Goal: Answer question/provide support

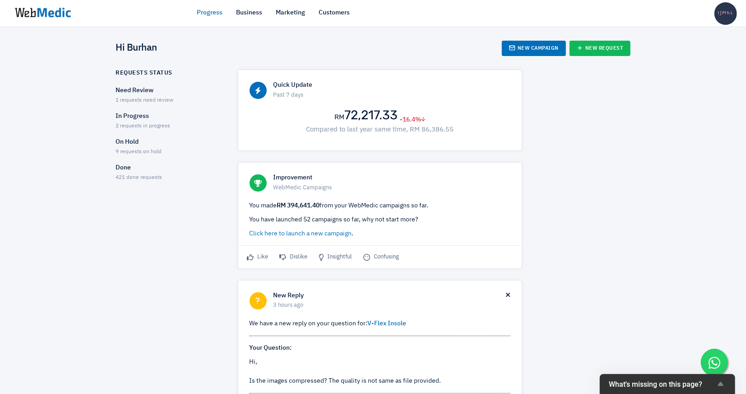
click at [145, 111] on ul "Need Review 1 requests need review In Progress 2 requests in progress On Hold 9…" at bounding box center [169, 134] width 106 height 96
click at [145, 114] on p "In Progress" at bounding box center [169, 116] width 106 height 9
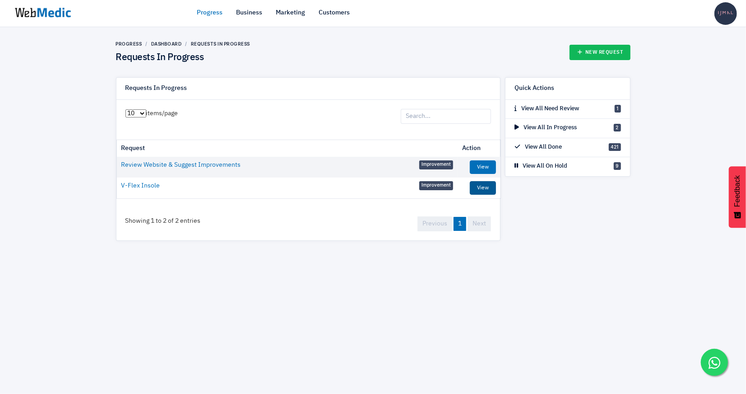
click at [474, 189] on link "View" at bounding box center [483, 188] width 26 height 14
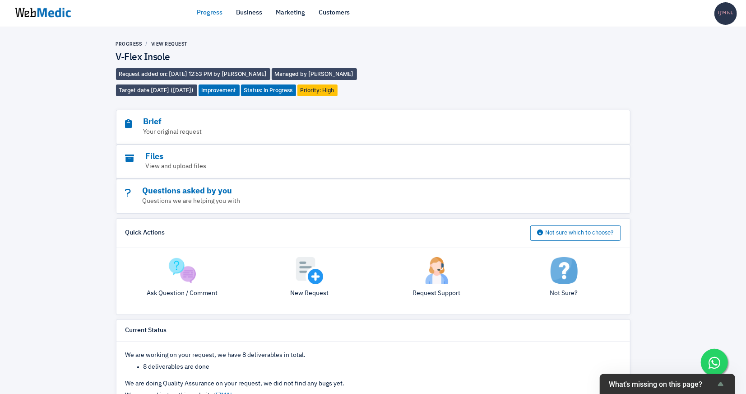
click at [169, 266] on img at bounding box center [182, 270] width 27 height 27
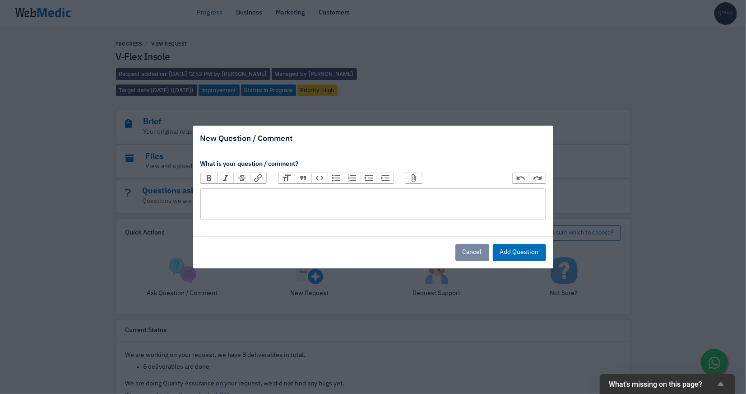
click at [264, 199] on trix-editor at bounding box center [374, 204] width 346 height 32
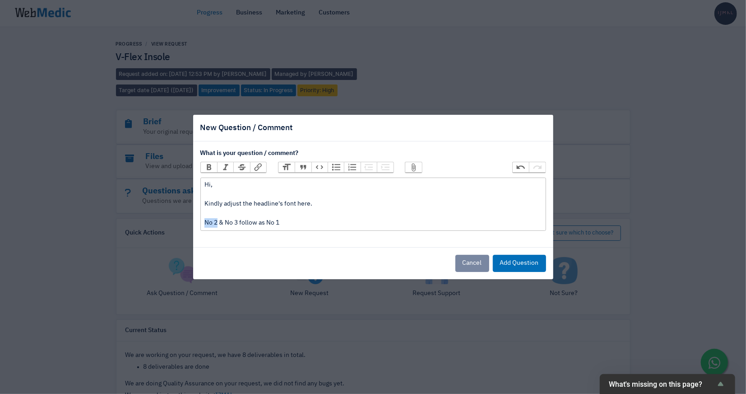
drag, startPoint x: 218, startPoint y: 223, endPoint x: 197, endPoint y: 222, distance: 20.8
click at [197, 222] on div "What is your question / comment? Bold Italic Strikethrough Link Heading Quote C…" at bounding box center [373, 194] width 360 height 106
drag, startPoint x: 226, startPoint y: 223, endPoint x: 238, endPoint y: 223, distance: 11.7
click at [238, 223] on div "Hi, Kindly adjust the headline's font here. No 2 & No 3 follow as No 1" at bounding box center [373, 203] width 337 height 47
drag, startPoint x: 268, startPoint y: 224, endPoint x: 282, endPoint y: 224, distance: 14.5
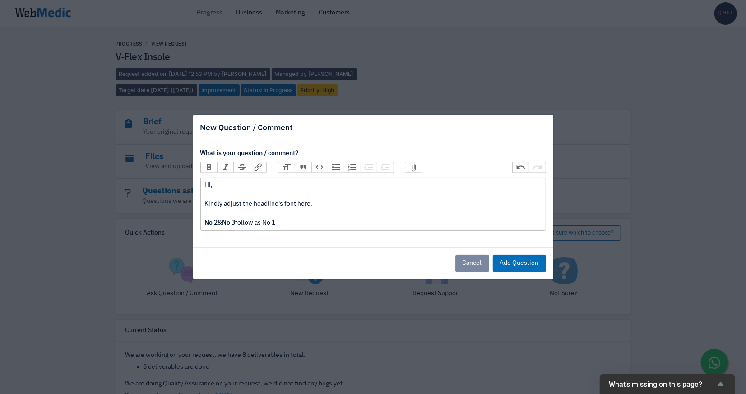
click at [282, 224] on div "Hi, Kindly adjust the headline's font here. No 2 & No 3 follow as No 1" at bounding box center [373, 203] width 337 height 47
click at [298, 205] on div "Hi, Kindly adjust the headline's font here. No 2 & No 3 follow as No 1" at bounding box center [373, 203] width 337 height 47
click at [315, 206] on div "Hi, Kindly adjust the headline's font size here. No 2 & No 3 follow as No 1" at bounding box center [373, 203] width 337 height 47
click at [299, 224] on div "Hi, Kindly adjust the headline's font size. No 2 & No 3 follow as No 1" at bounding box center [373, 203] width 337 height 47
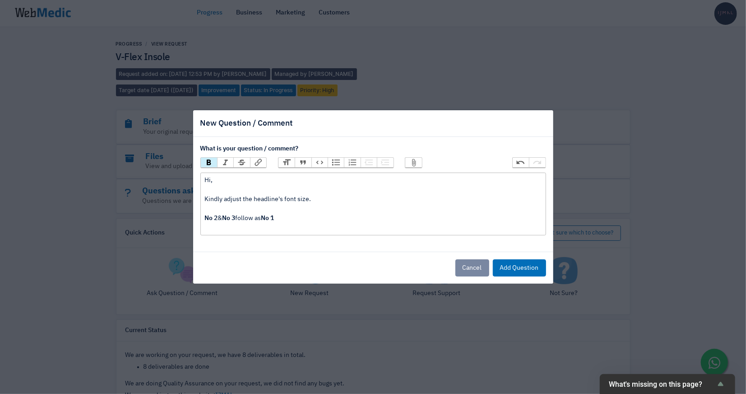
type trix-editor "<div>Hi,<br><br>Kindly adjust the headline's font size.<br><br><strong>No 2</st…"
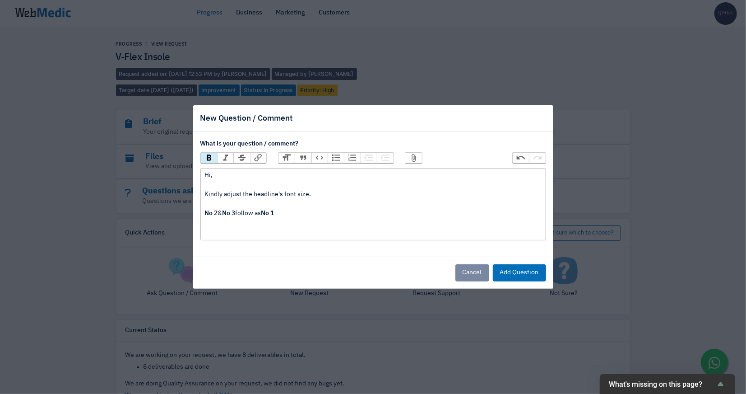
click at [414, 160] on button "Attach Files" at bounding box center [414, 158] width 16 height 10
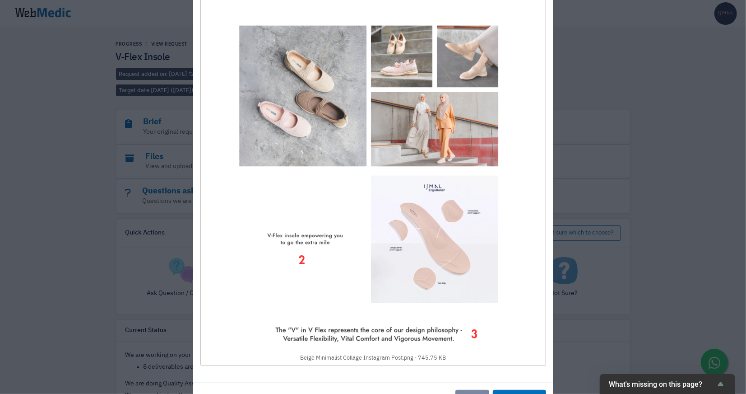
scroll to position [235, 0]
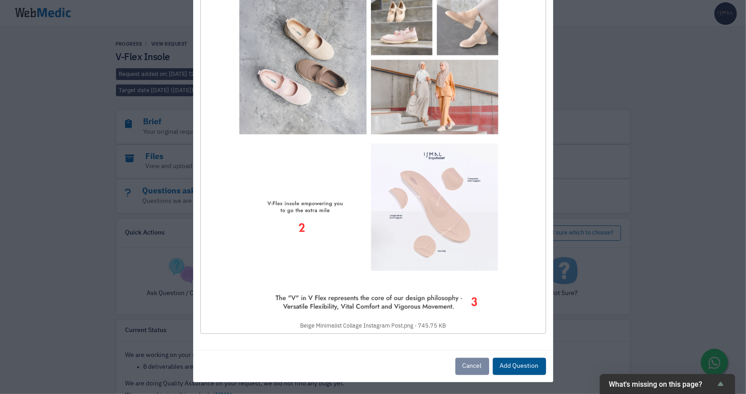
click at [532, 365] on button "Add Question" at bounding box center [519, 366] width 53 height 17
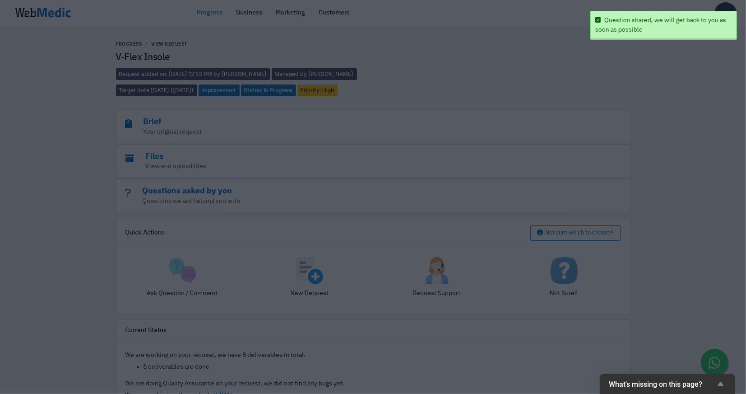
scroll to position [0, 0]
